Goal: Use online tool/utility

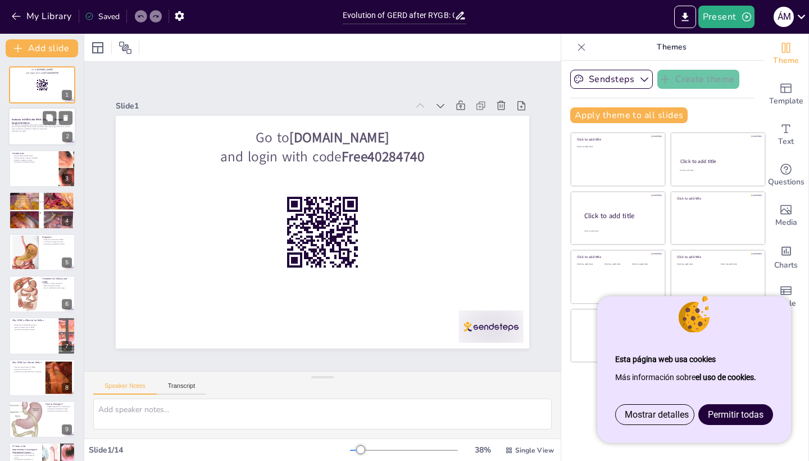
click at [46, 139] on div at bounding box center [41, 127] width 67 height 38
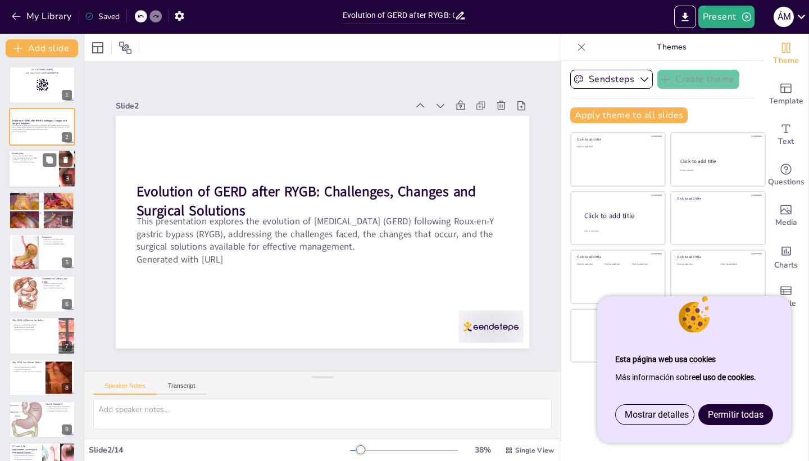
click at [42, 164] on div at bounding box center [41, 168] width 67 height 38
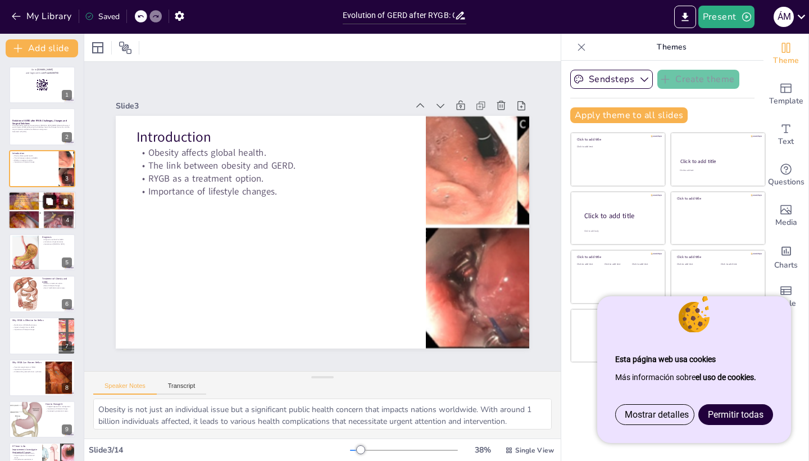
click at [45, 206] on button at bounding box center [49, 201] width 13 height 13
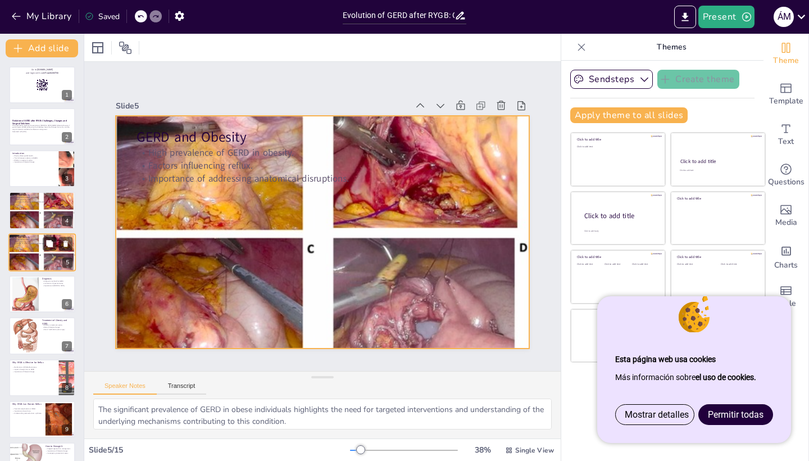
click at [49, 257] on div at bounding box center [41, 252] width 67 height 54
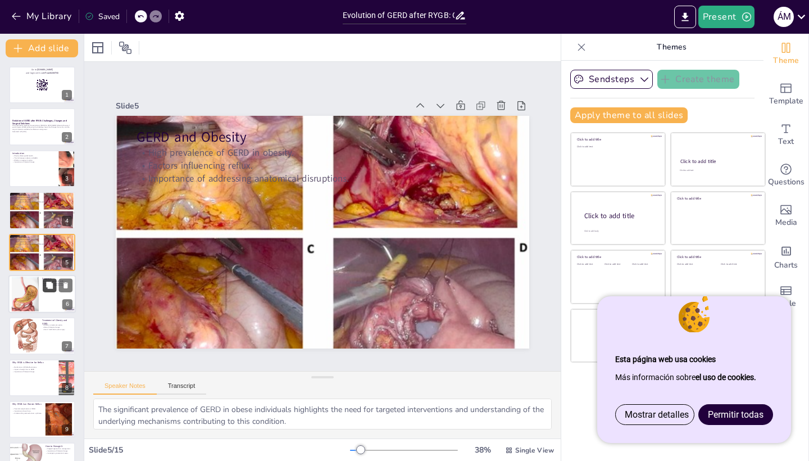
click at [48, 291] on button at bounding box center [49, 284] width 13 height 13
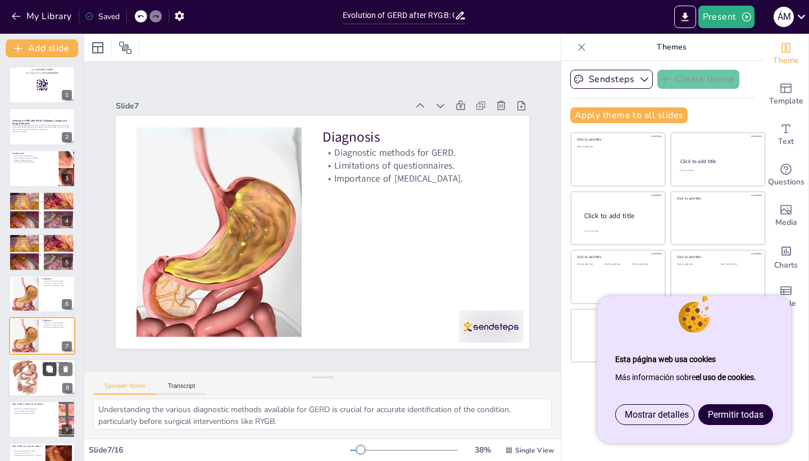
scroll to position [76, 0]
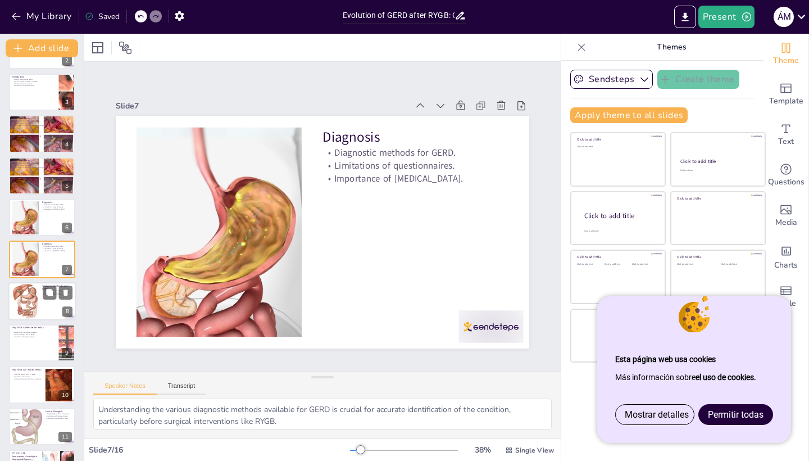
click at [38, 308] on div at bounding box center [25, 301] width 27 height 42
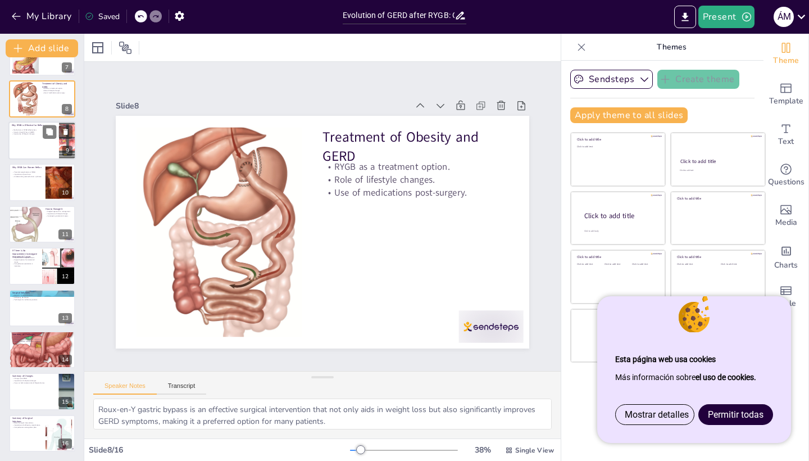
scroll to position [279, 0]
click at [36, 304] on div at bounding box center [41, 308] width 67 height 38
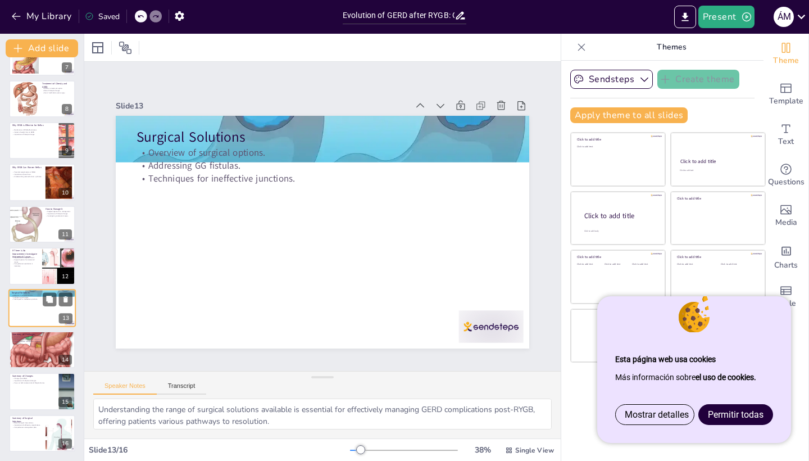
scroll to position [279, 0]
click at [35, 343] on div at bounding box center [41, 349] width 67 height 103
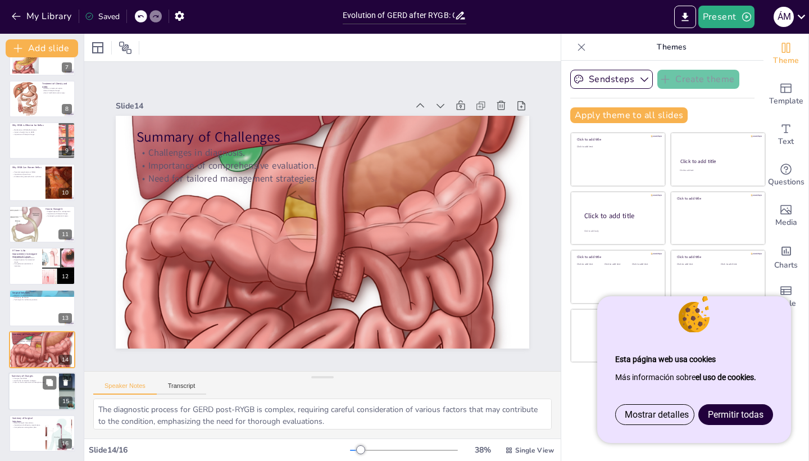
click at [35, 394] on div at bounding box center [41, 391] width 67 height 38
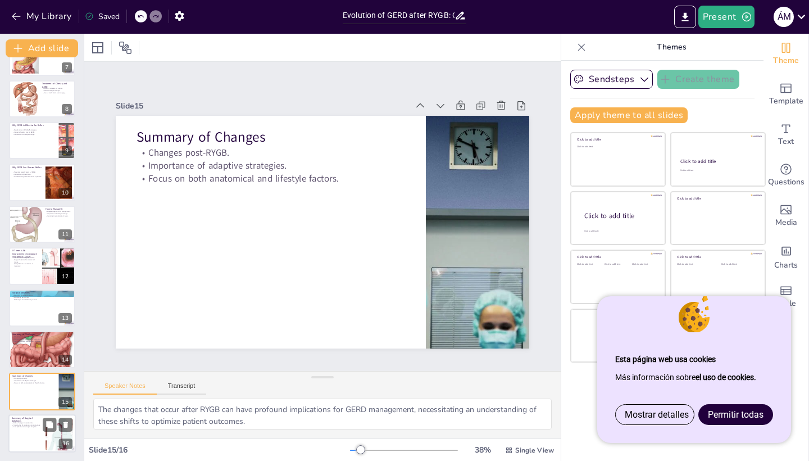
click at [29, 427] on p "Comprehensive management plan." at bounding box center [27, 426] width 30 height 2
type textarea "Surgical interventions play a pivotal role in managing GERD complications post-…"
